Goal: Submit feedback/report problem: Submit feedback/report problem

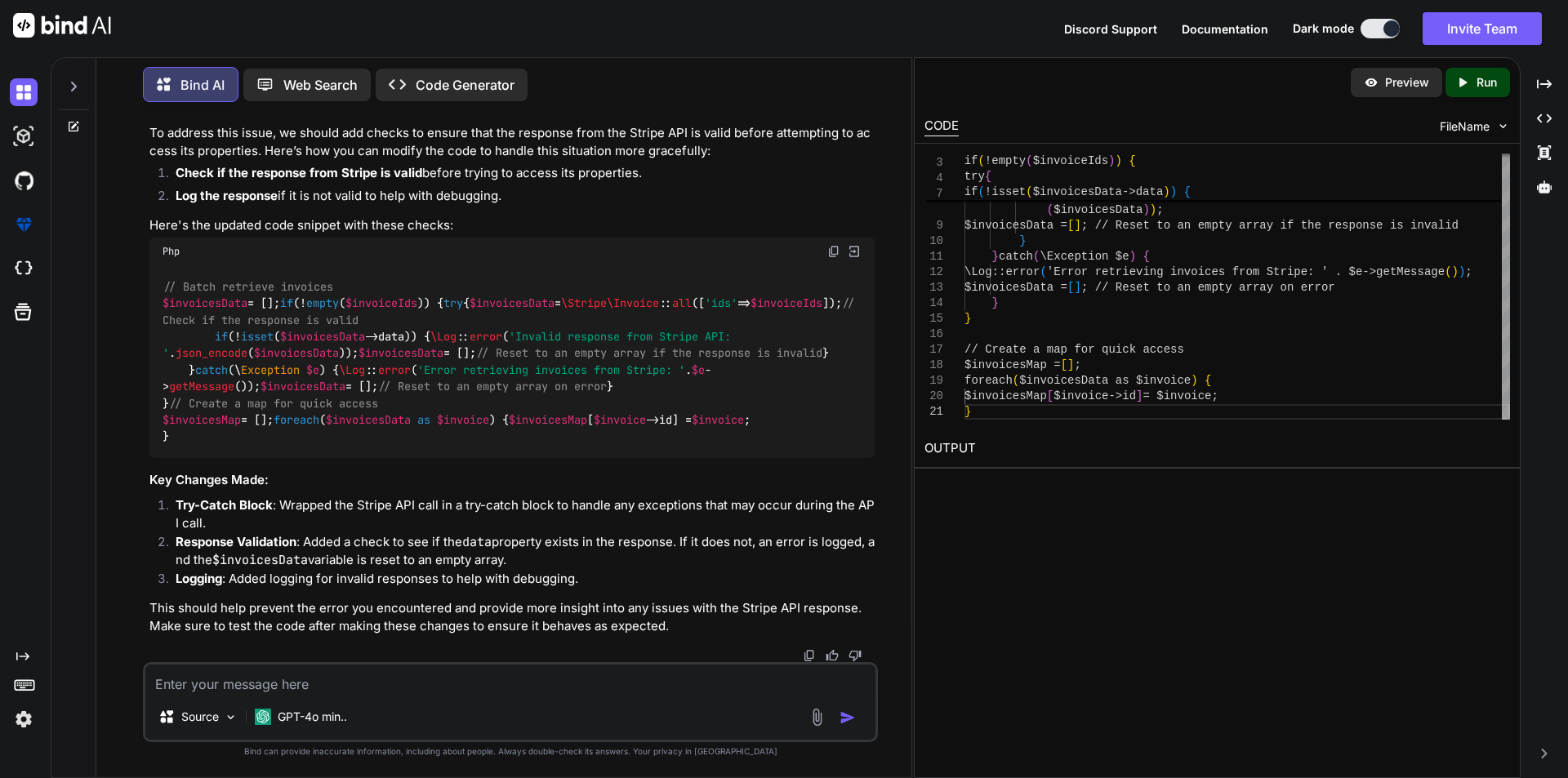
scroll to position [9425, 0]
click at [381, 681] on textarea at bounding box center [510, 679] width 730 height 29
paste textarea "Error retrieving invoices: Attempt to read property "data" on"
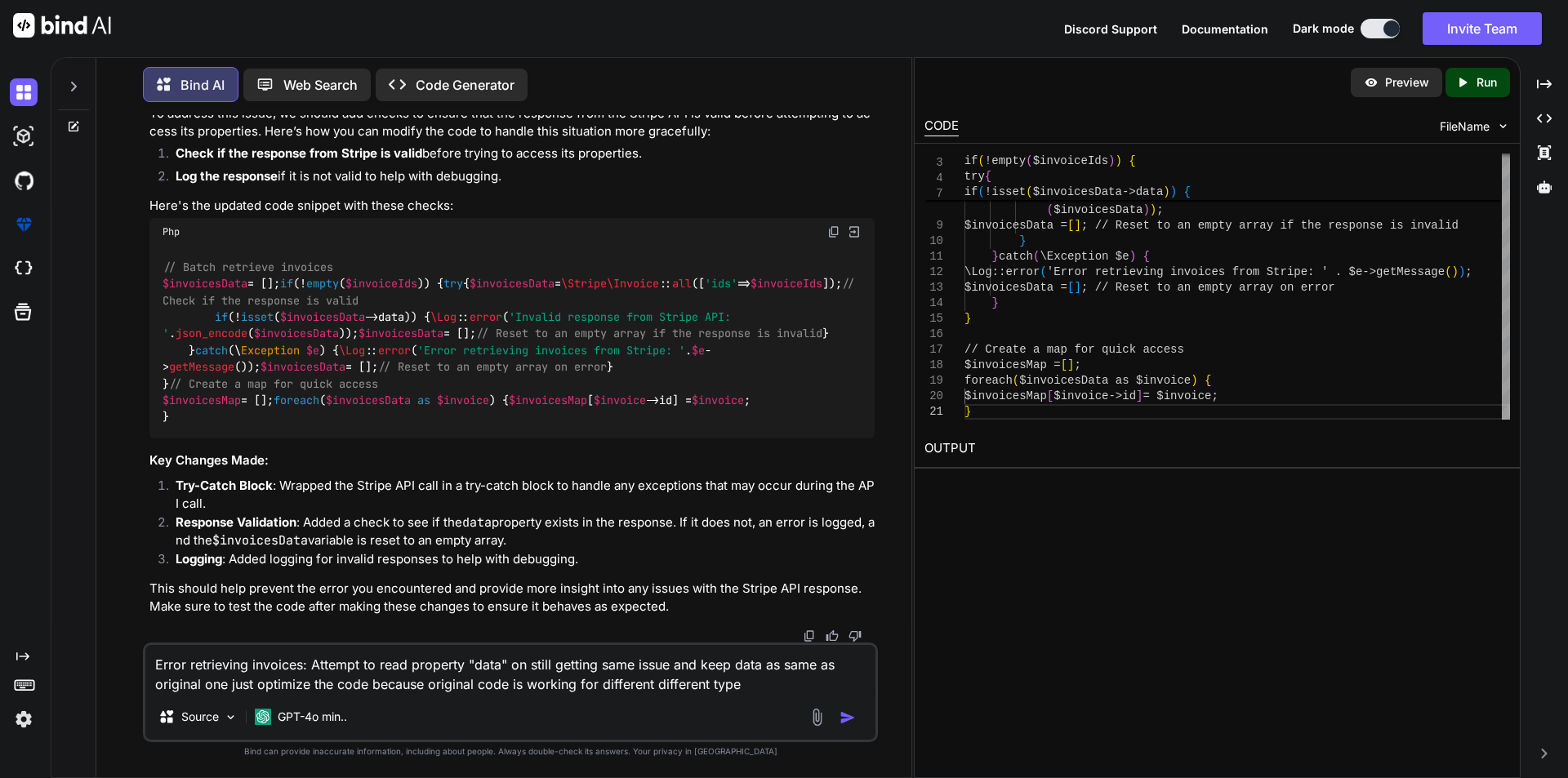
type textarea "Error retrieving invoices: Attempt to read property "data" on still getting sam…"
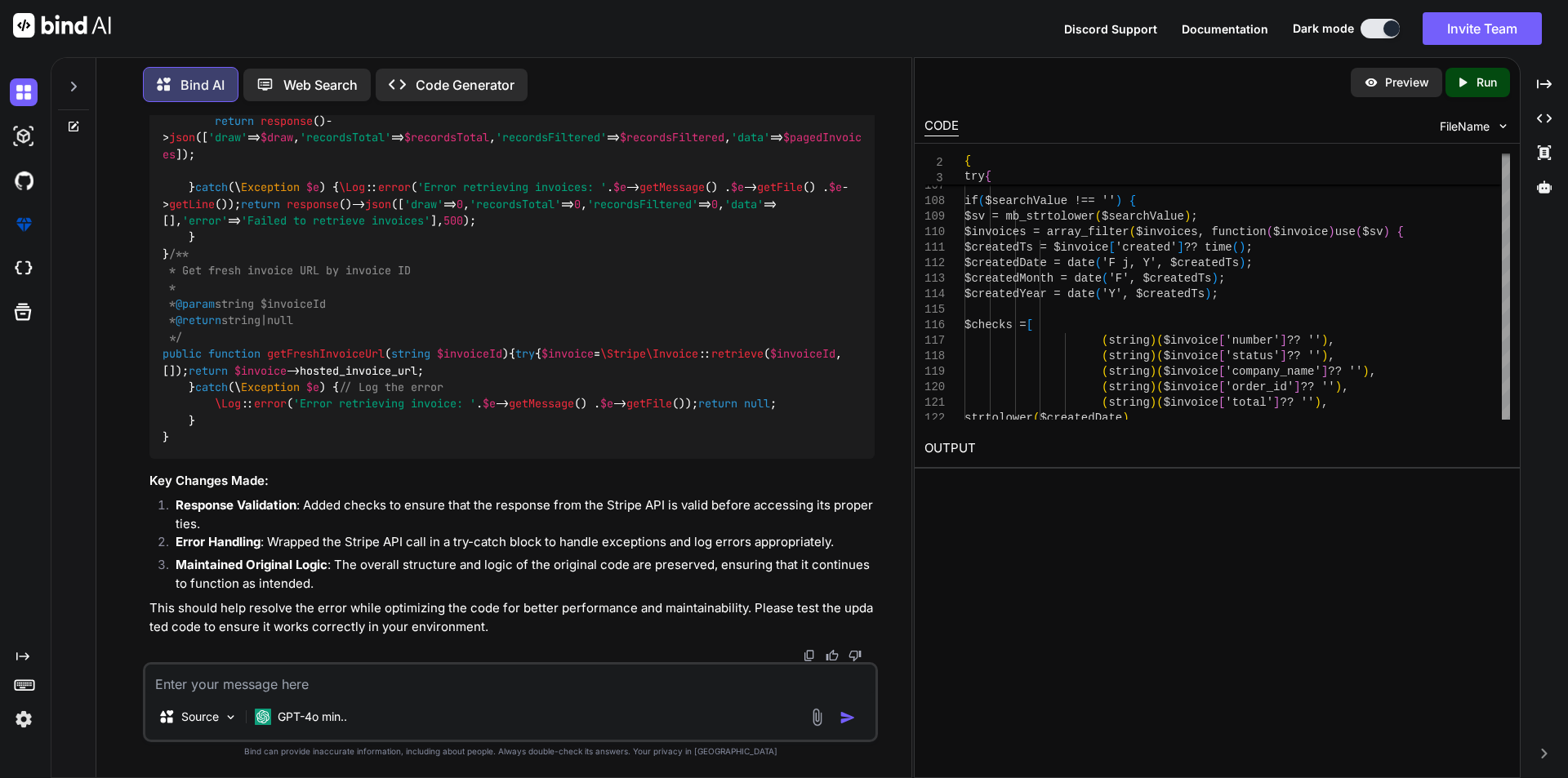
scroll to position [9963, 0]
click at [390, 686] on textarea at bounding box center [510, 679] width 730 height 29
paste textarea "Error retrieving invoices: Undefined property: stdClass::$invoice"
type textarea "Error retrieving invoices: Undefined property: stdClass::$invoice"
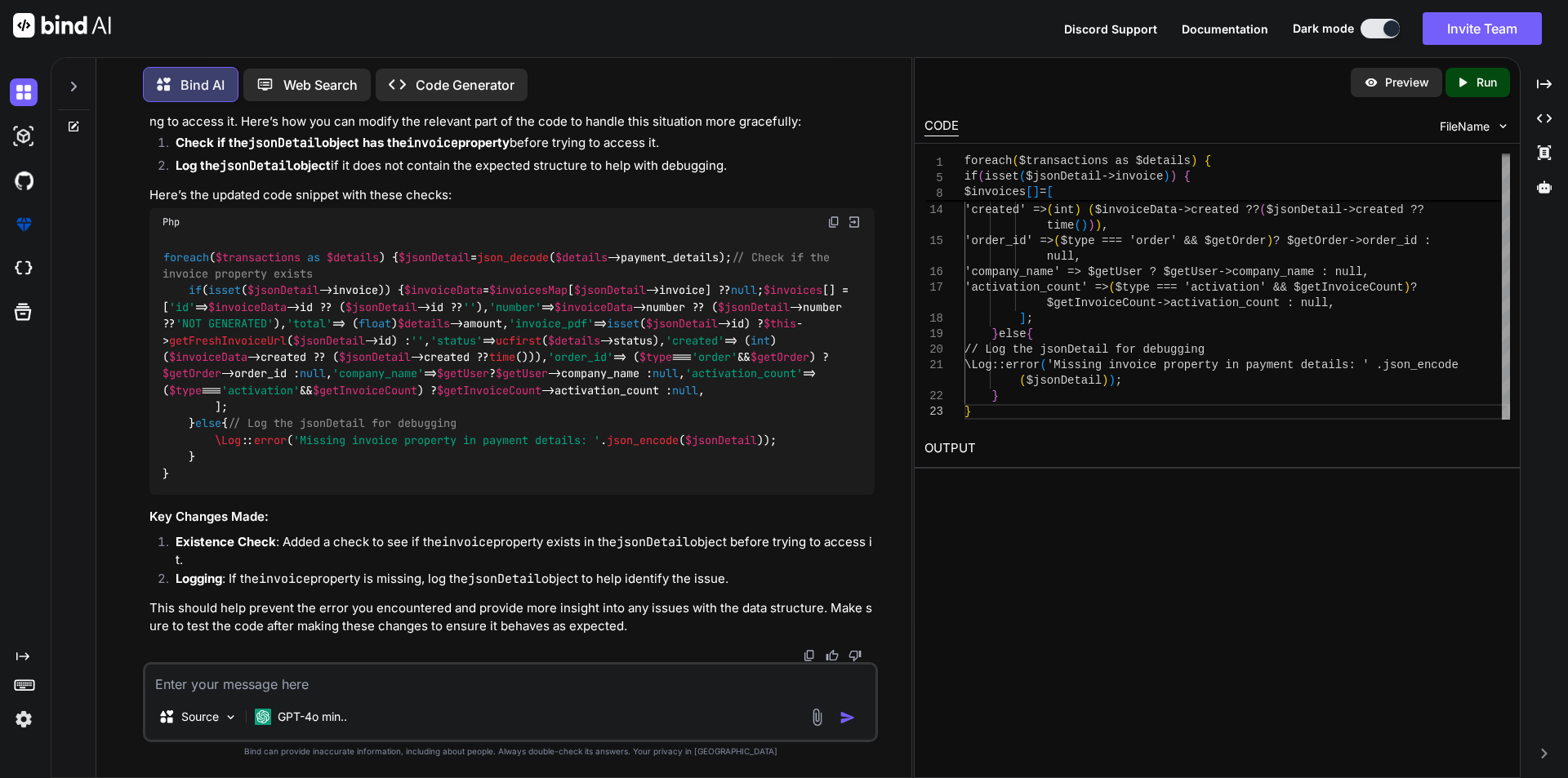
scroll to position [14776, 0]
click at [357, 675] on textarea at bounding box center [510, 679] width 730 height 29
type textarea "provide me complete updated code"
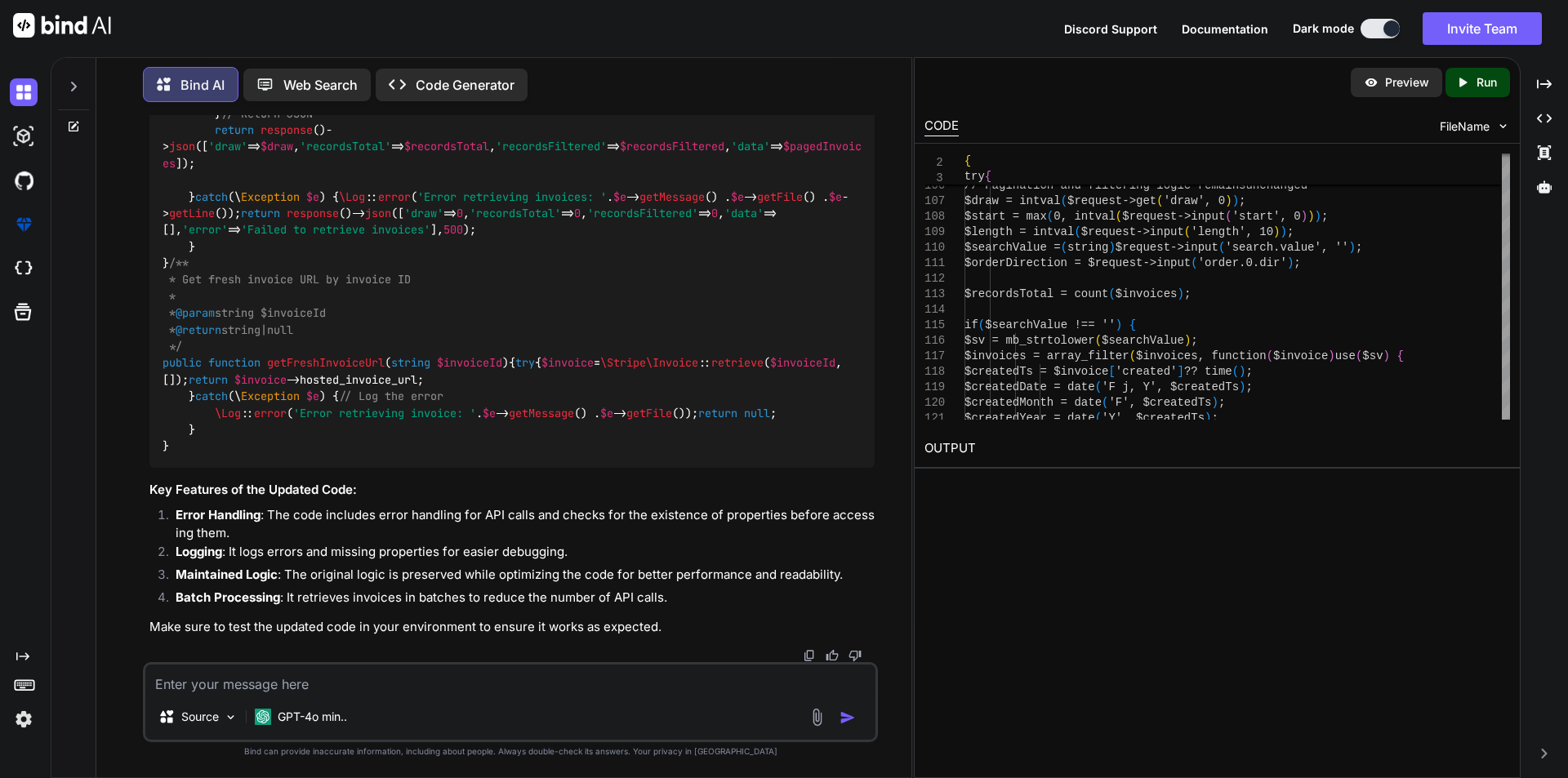
scroll to position [15386, 0]
